Goal: Information Seeking & Learning: Learn about a topic

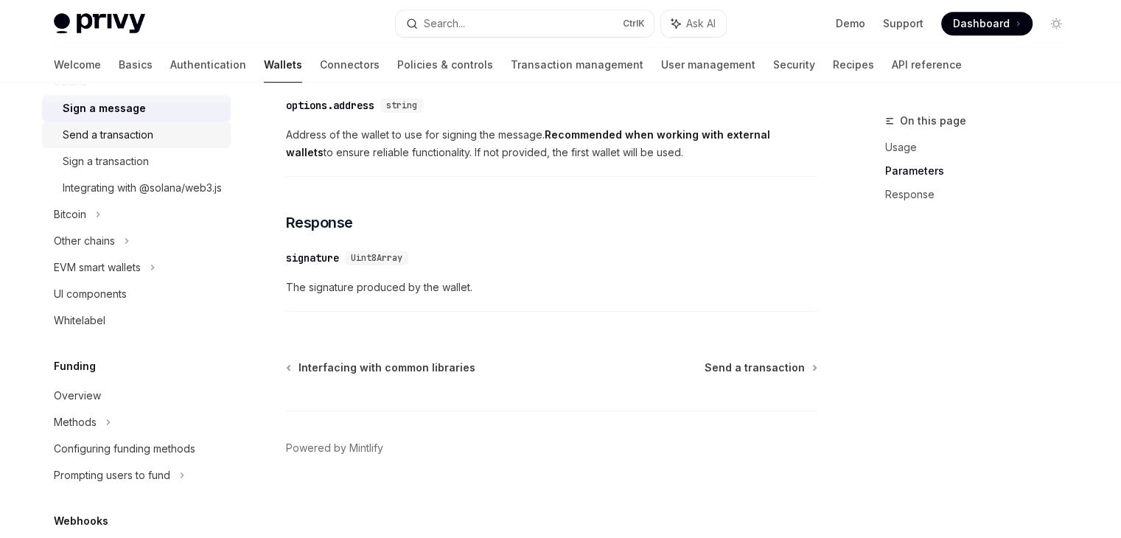
scroll to position [444, 0]
click at [108, 300] on link "UI components" at bounding box center [136, 293] width 189 height 27
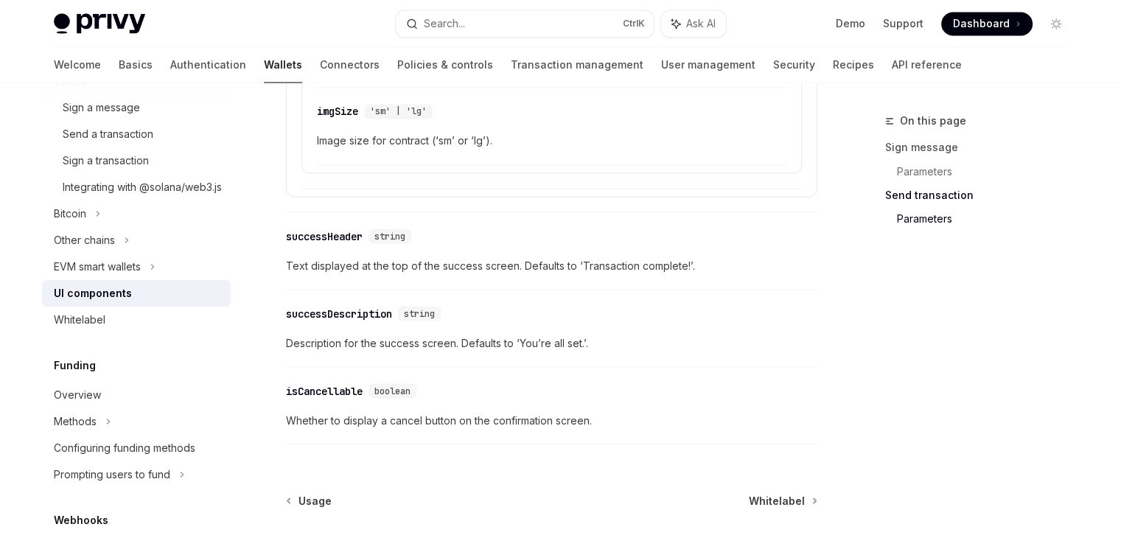
scroll to position [2766, 0]
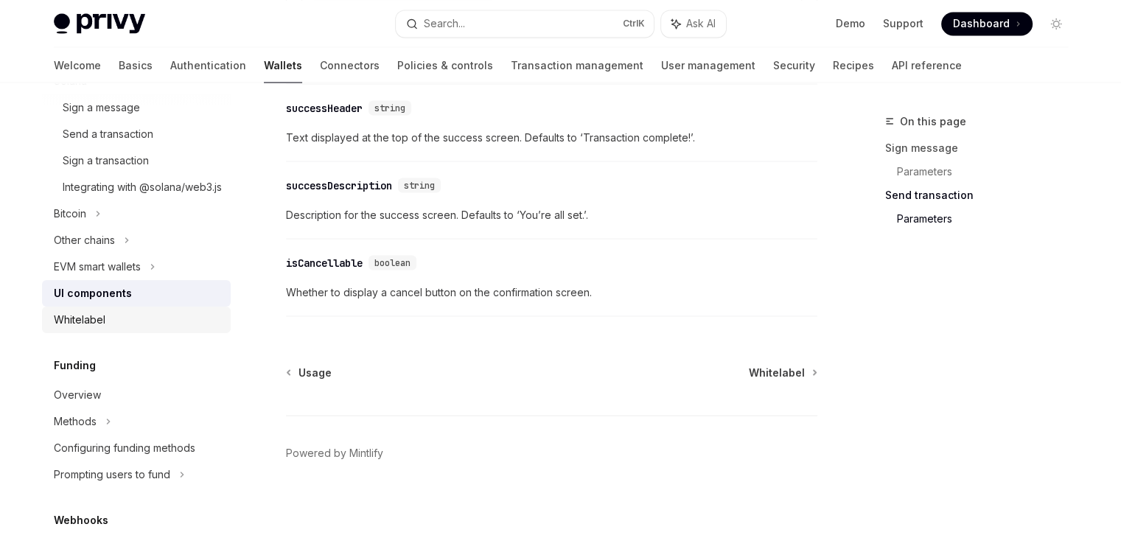
click at [150, 329] on div "Whitelabel" at bounding box center [138, 320] width 168 height 18
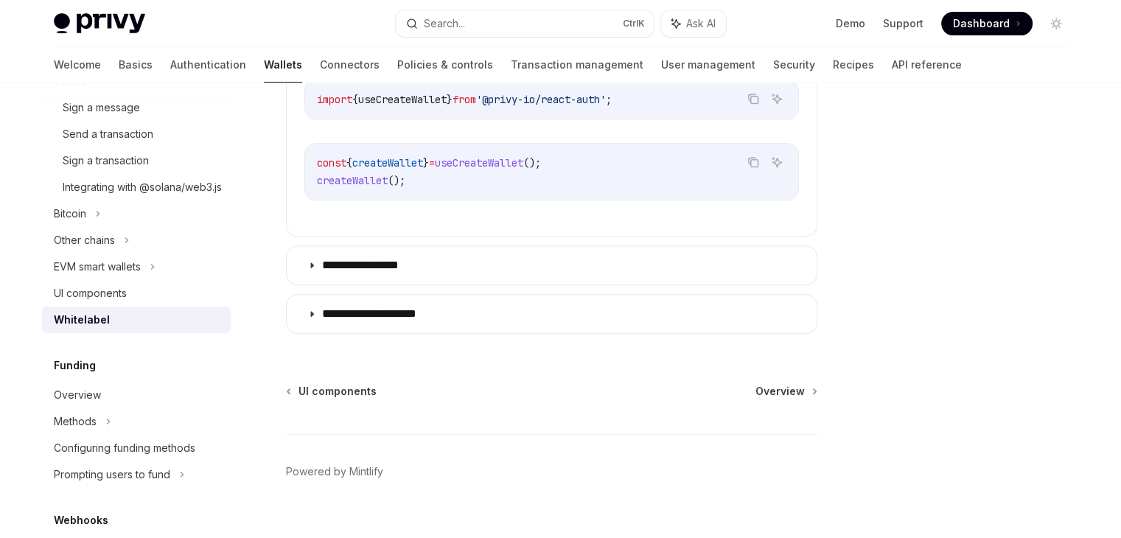
scroll to position [649, 0]
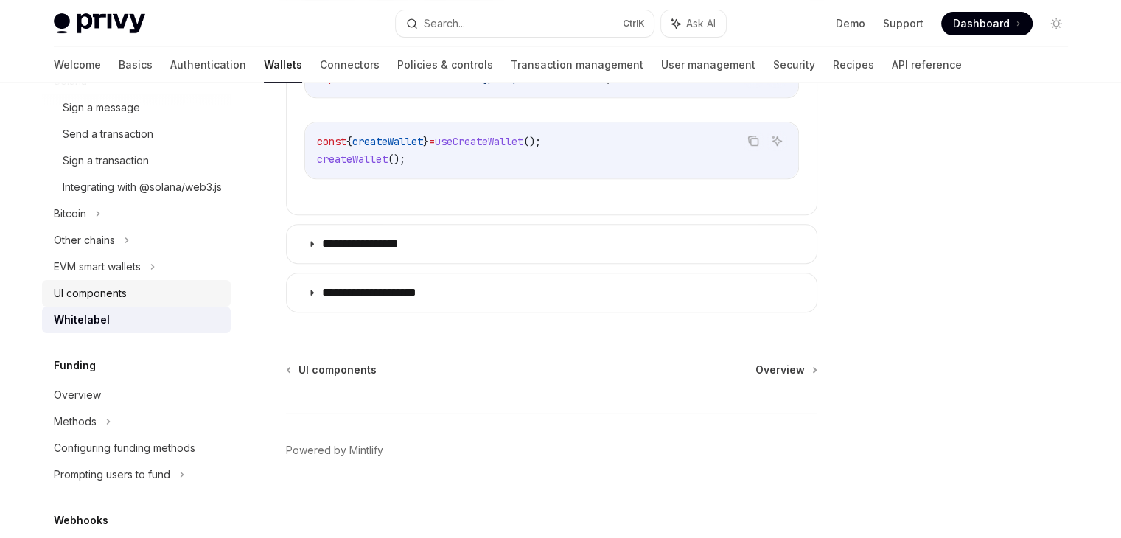
click at [120, 302] on div "UI components" at bounding box center [90, 294] width 73 height 18
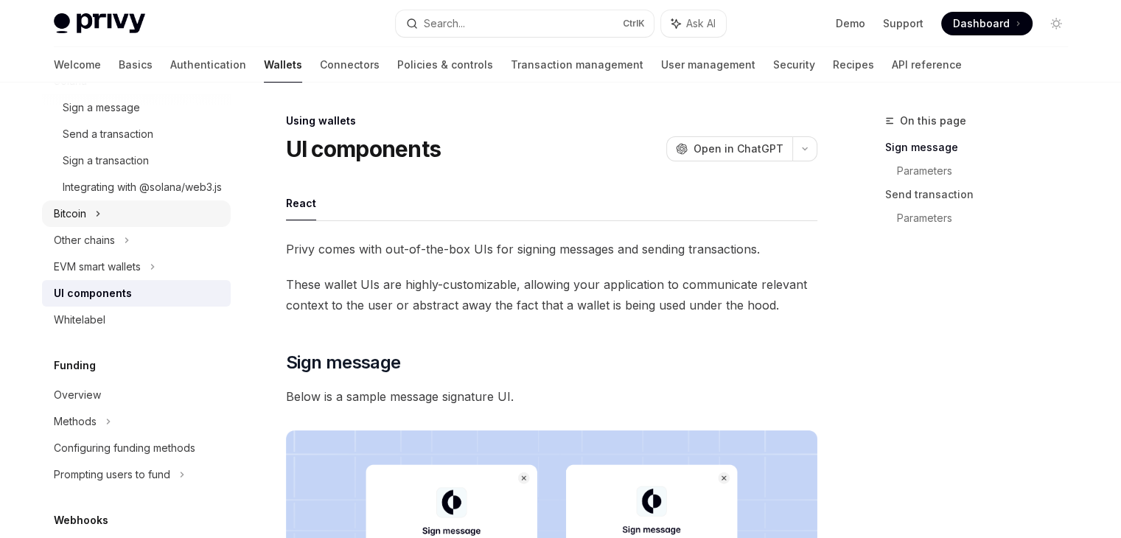
click at [100, 227] on div "Bitcoin" at bounding box center [136, 213] width 189 height 27
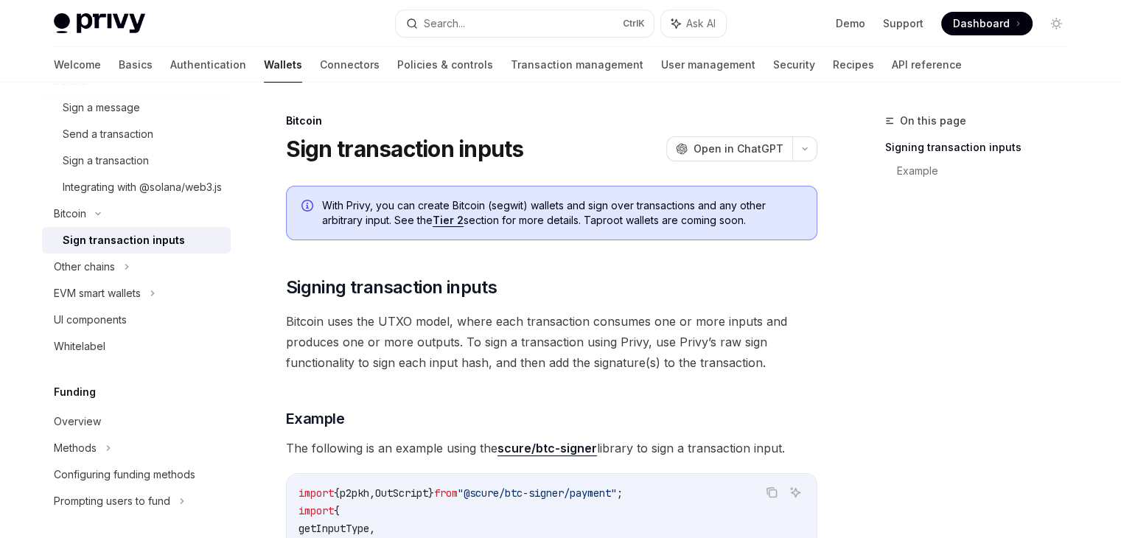
click at [146, 249] on div "Sign transaction inputs" at bounding box center [124, 240] width 122 height 18
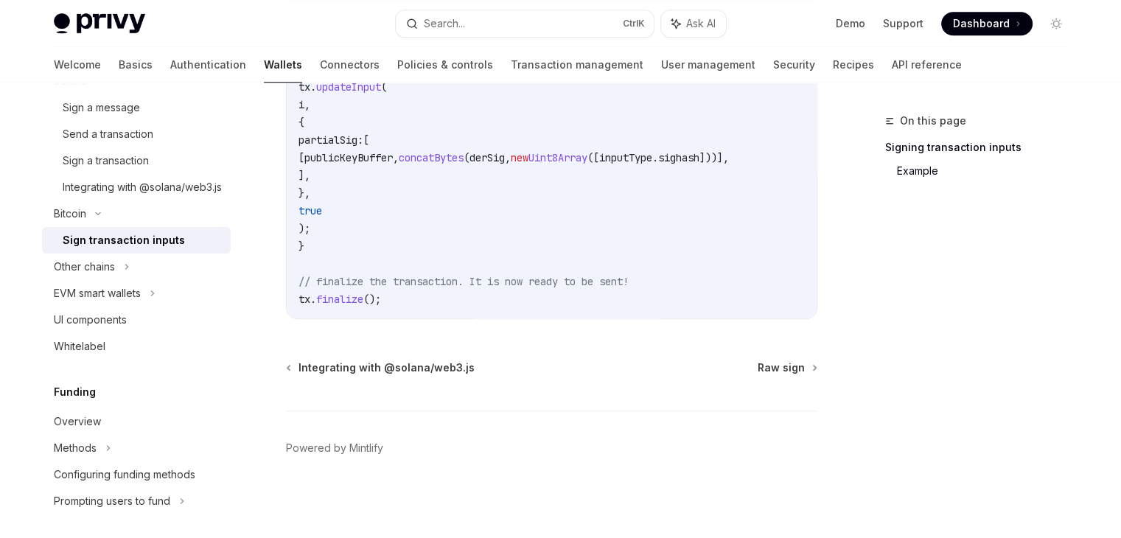
scroll to position [1243, 0]
click at [147, 196] on div "Integrating with @solana/web3.js" at bounding box center [142, 187] width 159 height 18
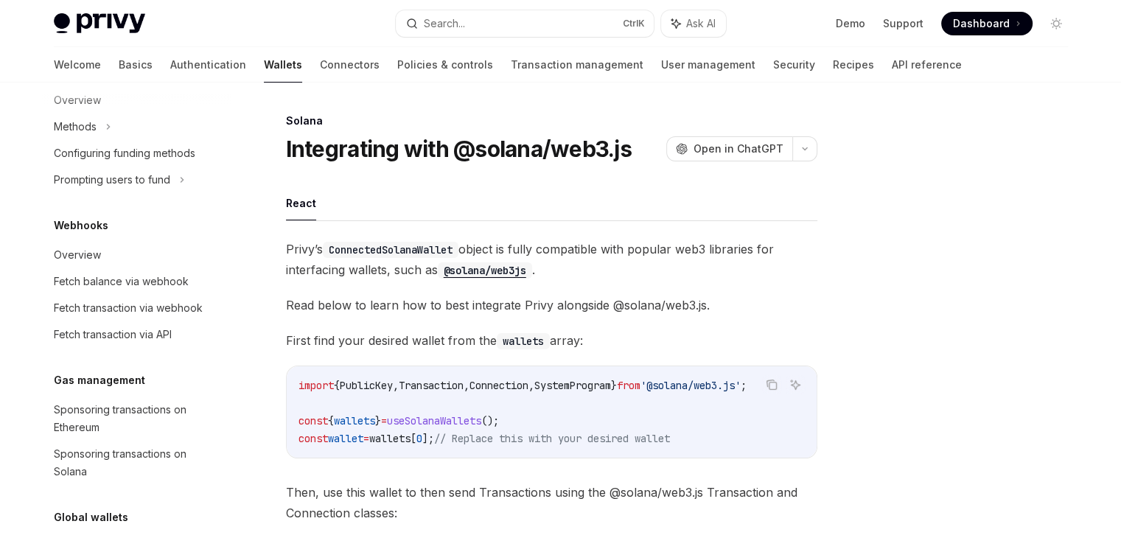
scroll to position [887, 0]
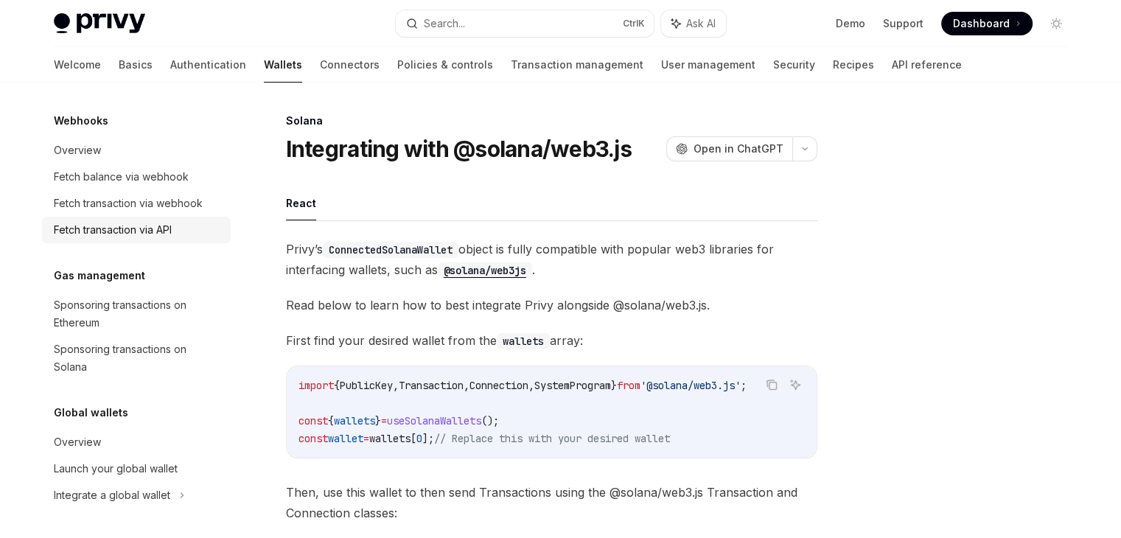
click at [138, 237] on div "Fetch transaction via API" at bounding box center [113, 230] width 118 height 18
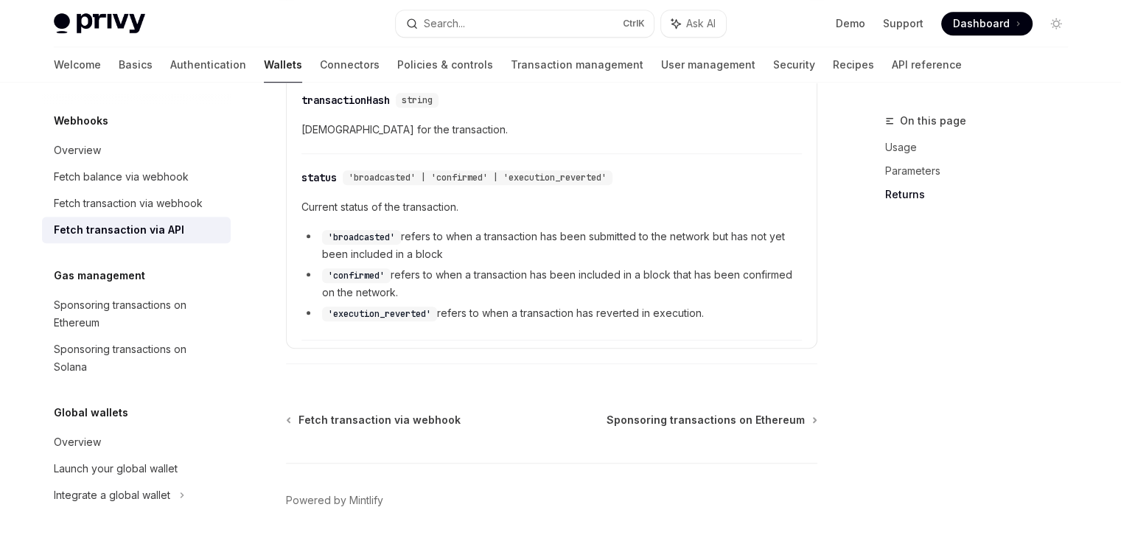
scroll to position [1140, 0]
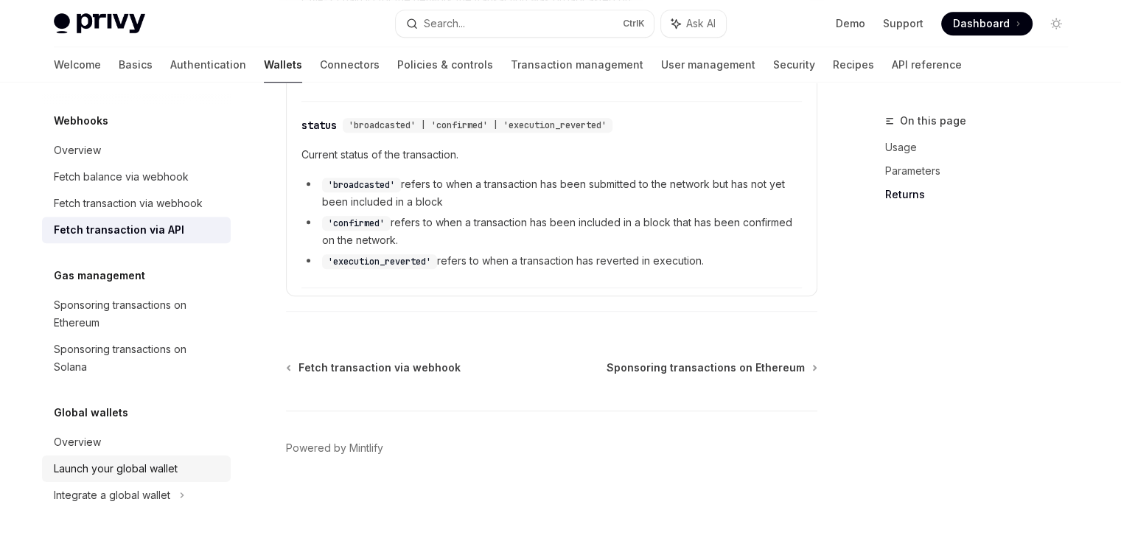
click at [130, 461] on div "Launch your global wallet" at bounding box center [116, 469] width 124 height 18
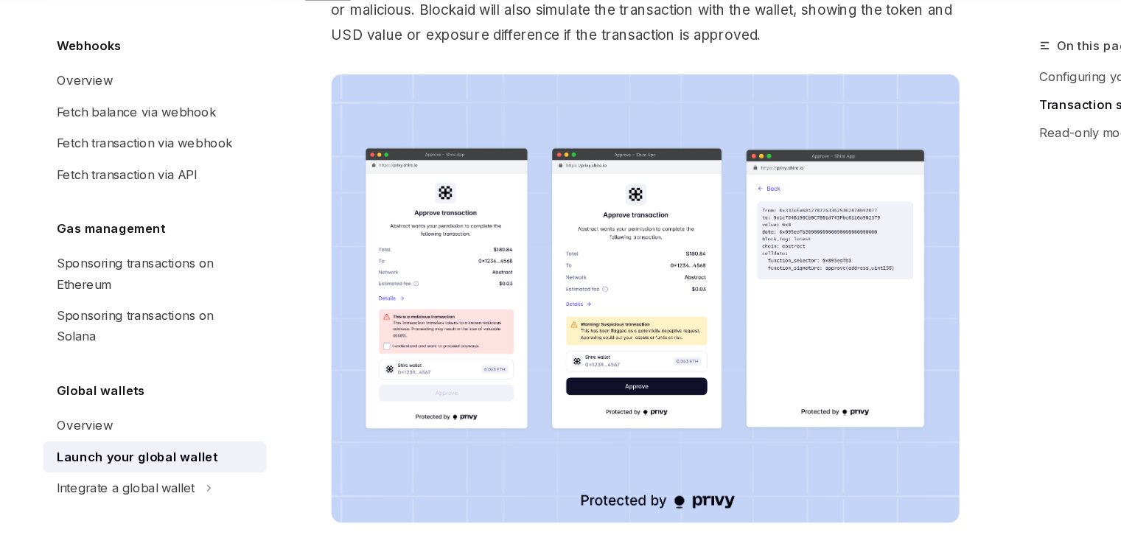
scroll to position [732, 0]
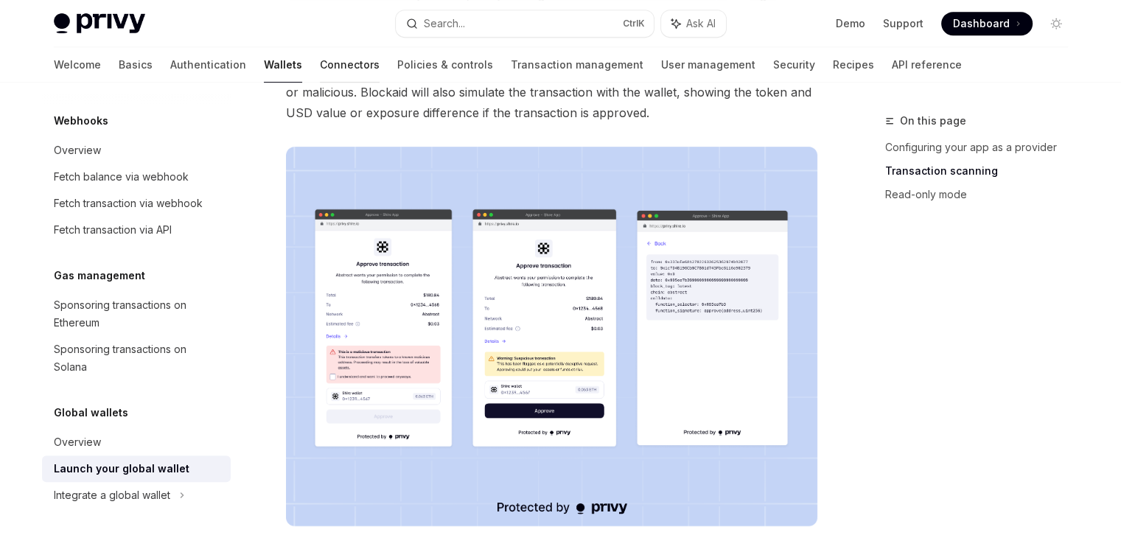
click at [320, 60] on link "Connectors" at bounding box center [350, 64] width 60 height 35
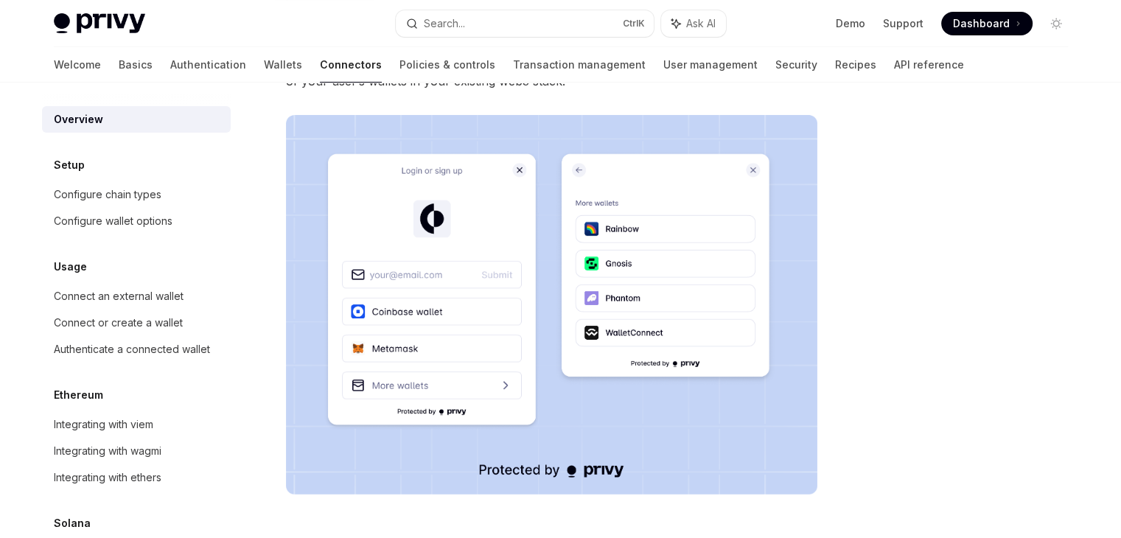
scroll to position [221, 0]
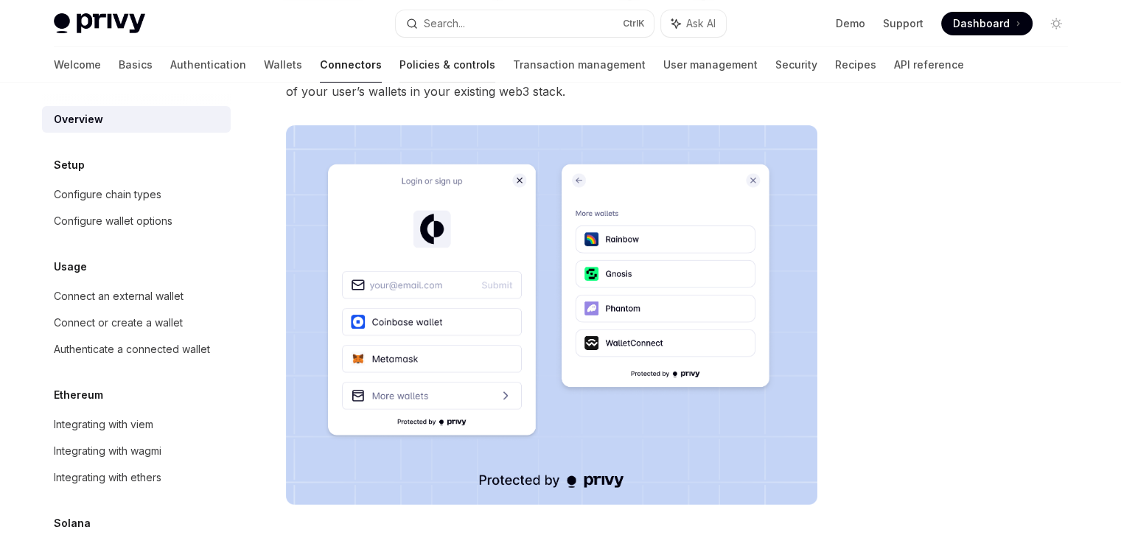
click at [399, 59] on link "Policies & controls" at bounding box center [447, 64] width 96 height 35
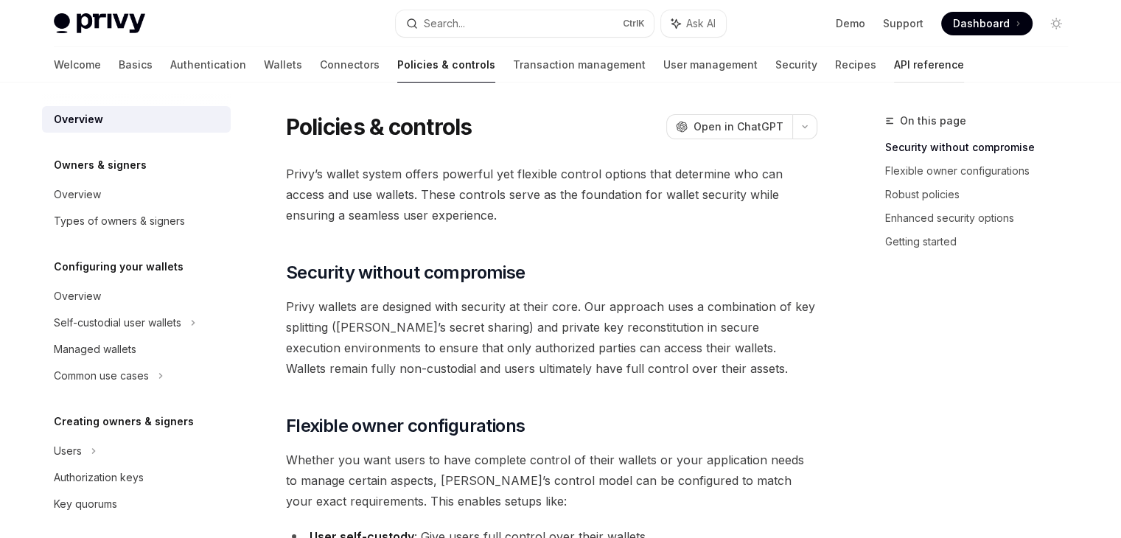
click at [894, 66] on link "API reference" at bounding box center [929, 64] width 70 height 35
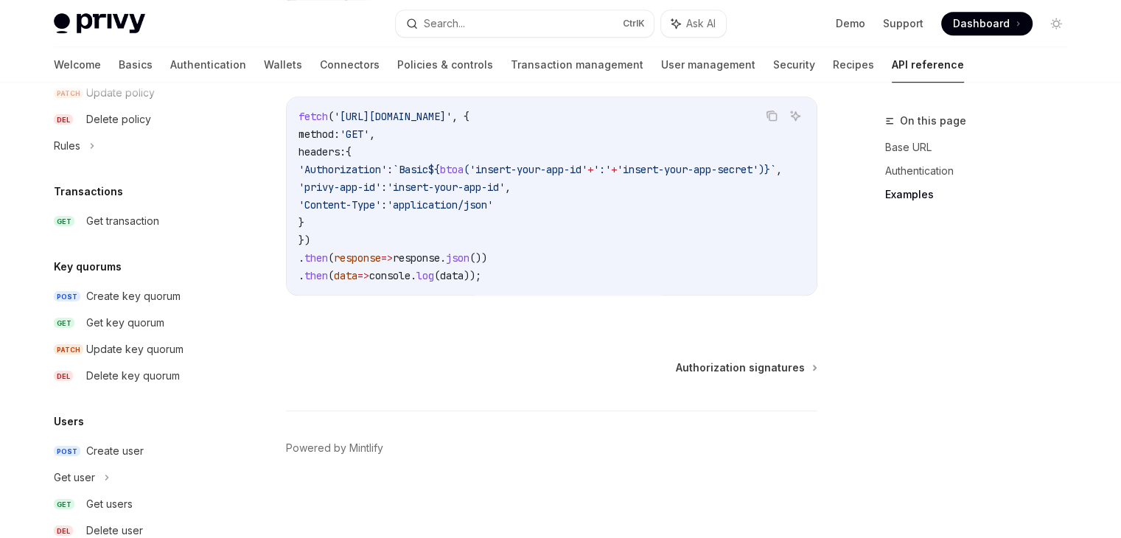
scroll to position [985, 0]
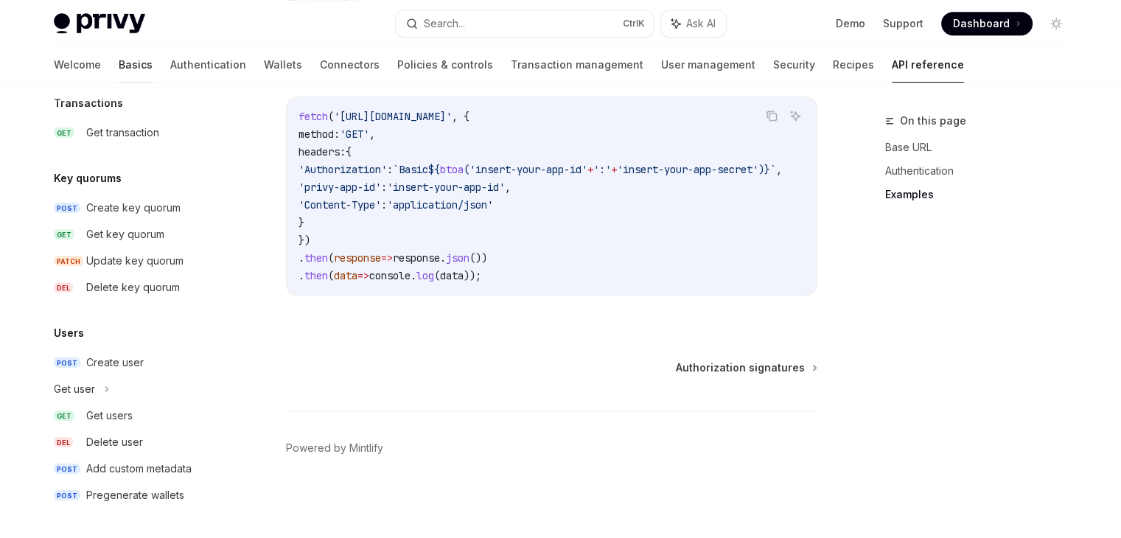
click at [119, 63] on link "Basics" at bounding box center [136, 64] width 34 height 35
type textarea "*"
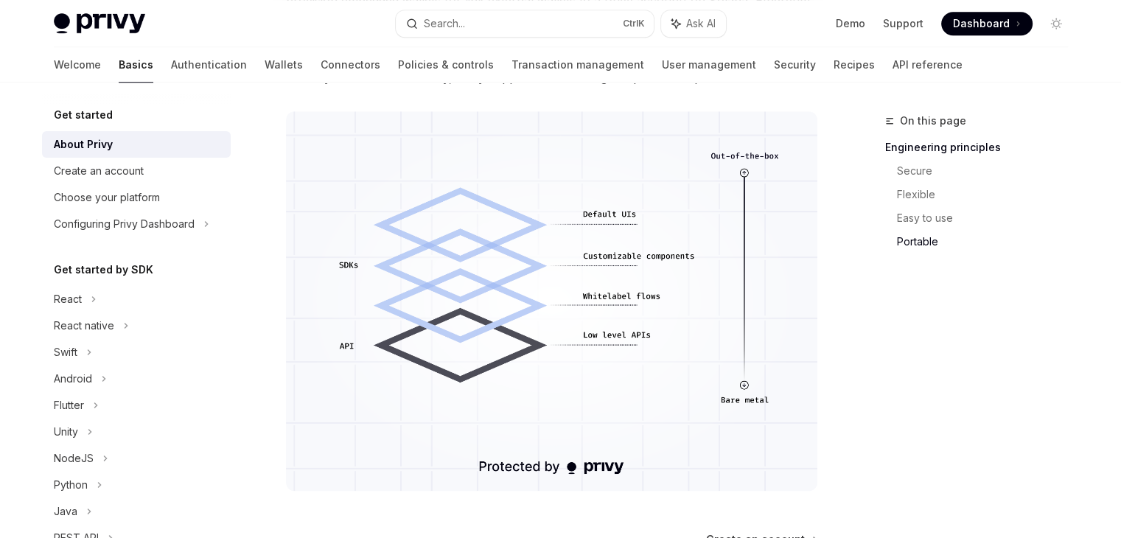
scroll to position [1390, 0]
